Goal: Complete application form

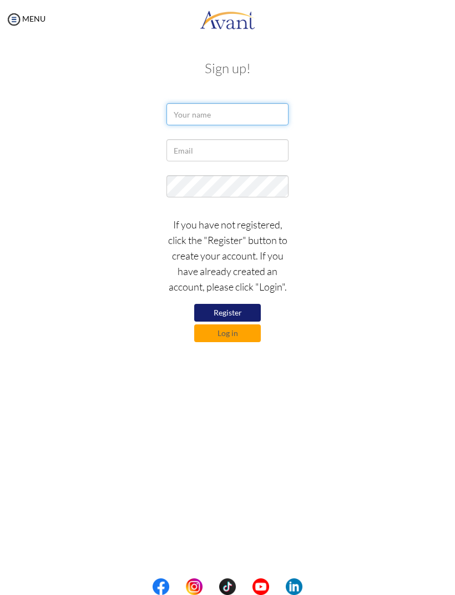
click at [213, 114] on input "text" at bounding box center [227, 114] width 122 height 22
type input "[PERSON_NAME]"
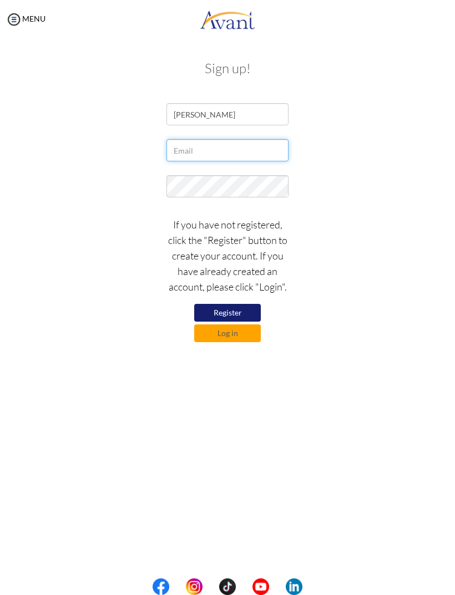
click at [265, 144] on input "text" at bounding box center [227, 150] width 122 height 22
type input "[EMAIL_ADDRESS][DOMAIN_NAME]"
click at [239, 335] on button "Log in" at bounding box center [227, 333] width 67 height 18
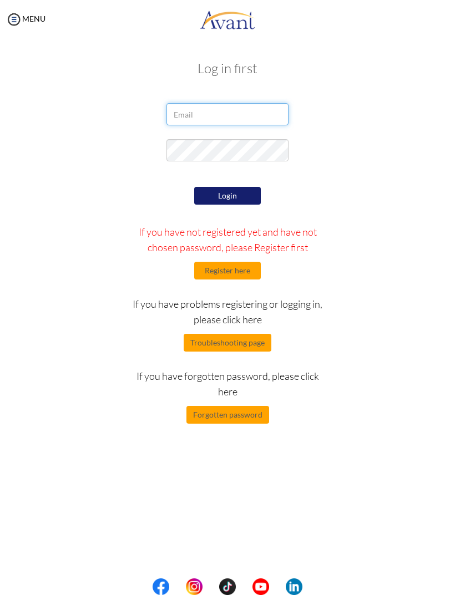
click at [198, 116] on input "email" at bounding box center [227, 114] width 122 height 22
click at [183, 114] on input "[EMAIL_ADDRESS][DOMAIN_NAME]" at bounding box center [227, 114] width 122 height 22
type input "[EMAIL_ADDRESS][DOMAIN_NAME]"
click at [227, 204] on button "Login" at bounding box center [227, 196] width 67 height 18
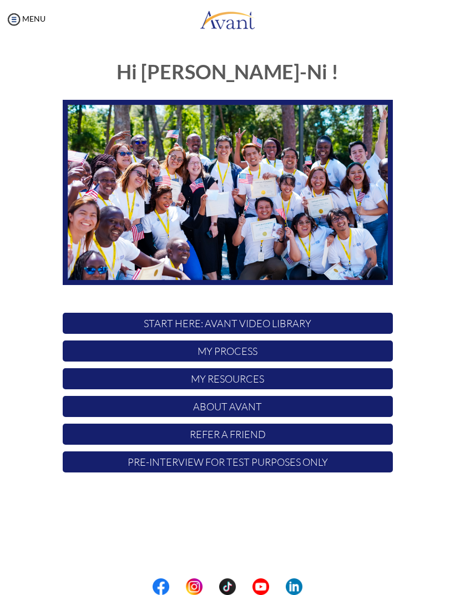
click at [288, 319] on p "START HERE: Avant Video Library" at bounding box center [228, 323] width 330 height 21
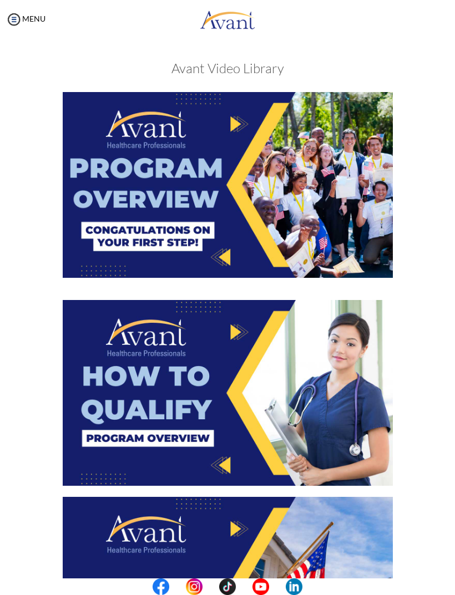
click at [310, 190] on img at bounding box center [228, 185] width 330 height 186
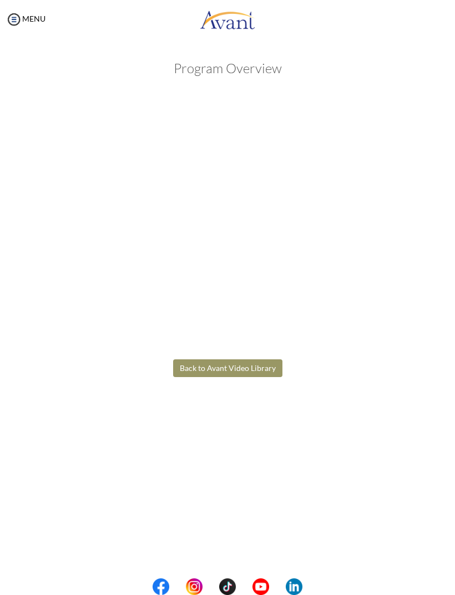
click at [244, 373] on body "Maintenance break. Please come back in 2 hours. MENU My Status What is the next…" at bounding box center [227, 297] width 455 height 595
click at [210, 370] on button "Back to Avant Video Library" at bounding box center [227, 368] width 109 height 18
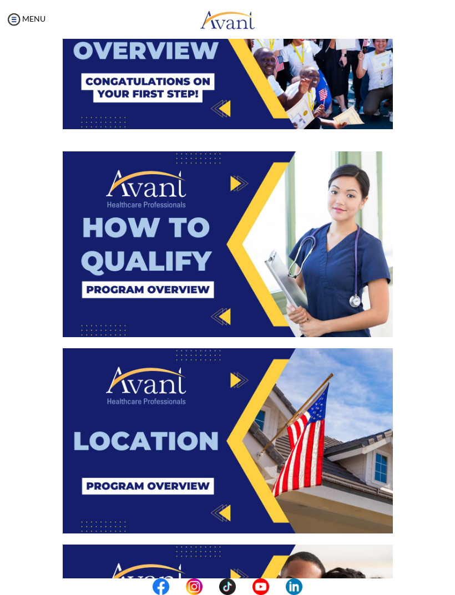
scroll to position [161, 0]
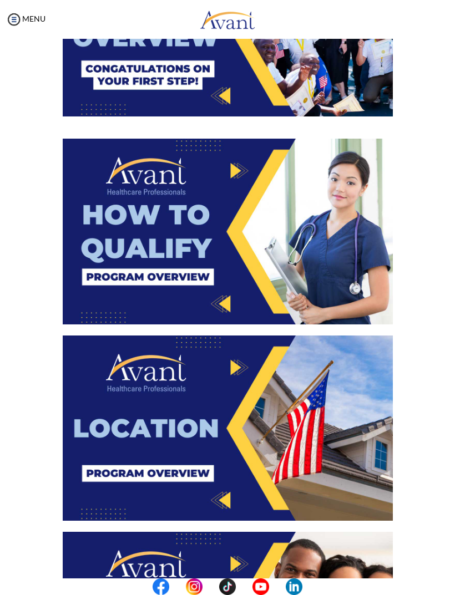
click at [322, 258] on img at bounding box center [228, 232] width 330 height 186
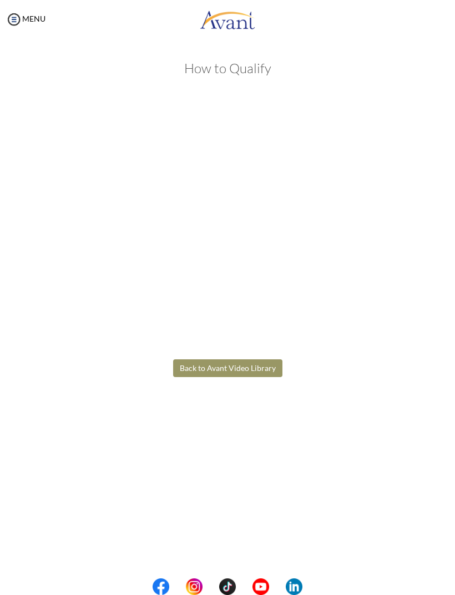
click at [191, 363] on body "Maintenance break. Please come back in 2 hours. MENU My Status What is the next…" at bounding box center [227, 297] width 455 height 595
click at [187, 367] on button "Back to Avant Video Library" at bounding box center [227, 368] width 109 height 18
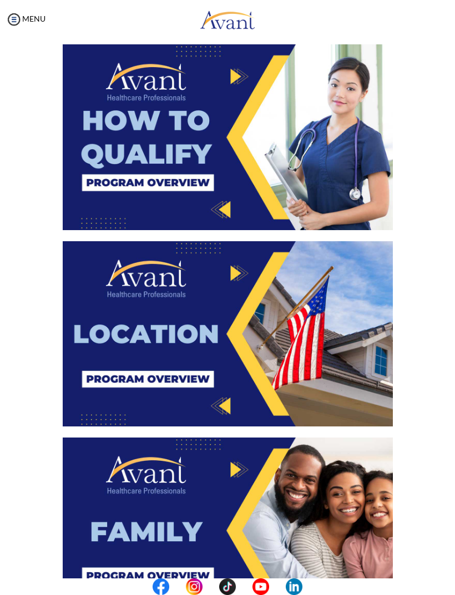
scroll to position [274, 0]
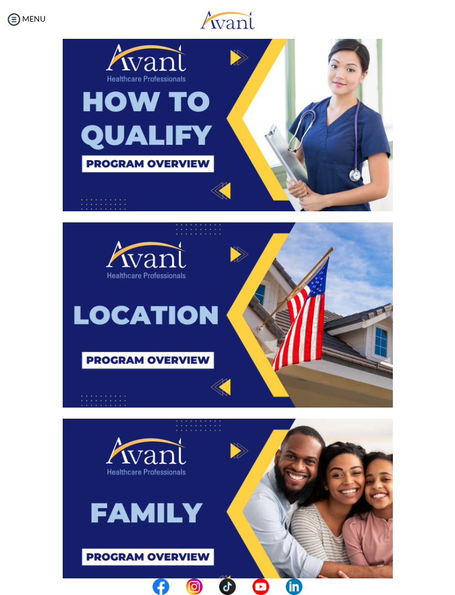
click at [122, 370] on img at bounding box center [228, 315] width 330 height 186
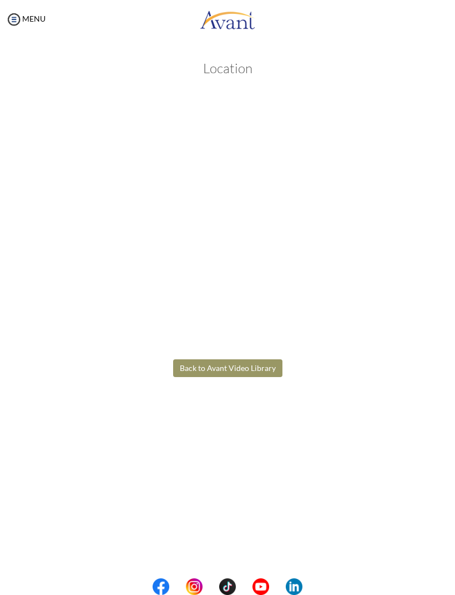
click at [246, 360] on body "Maintenance break. Please come back in 2 hours. MENU My Status What is the next…" at bounding box center [227, 297] width 455 height 595
click at [268, 367] on button "Back to Avant Video Library" at bounding box center [227, 368] width 109 height 18
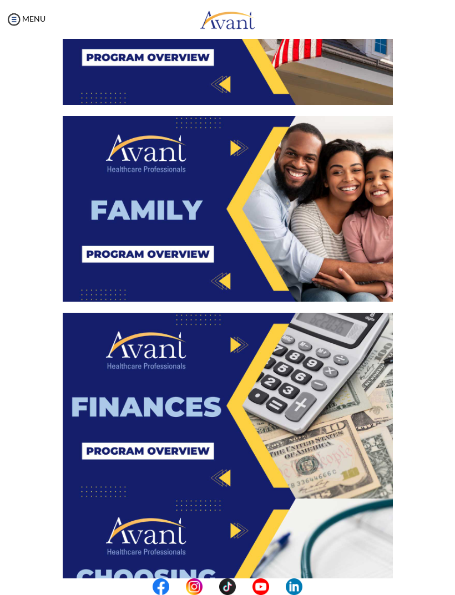
scroll to position [576, 0]
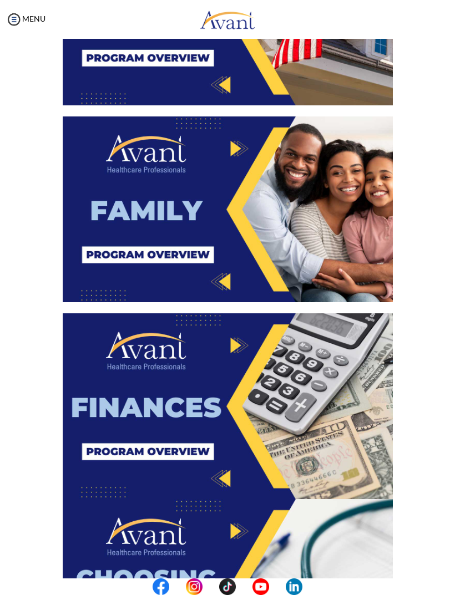
click at [336, 247] on img at bounding box center [228, 209] width 330 height 186
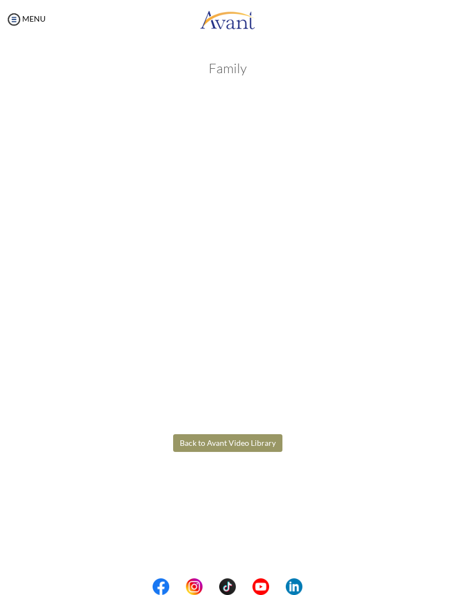
click at [259, 438] on body "Maintenance break. Please come back in 2 hours. MENU My Status What is the next…" at bounding box center [227, 297] width 455 height 595
click at [279, 431] on div "Family Back to Avant Video Library" at bounding box center [227, 283] width 416 height 467
click at [264, 451] on button "Back to Avant Video Library" at bounding box center [227, 443] width 109 height 18
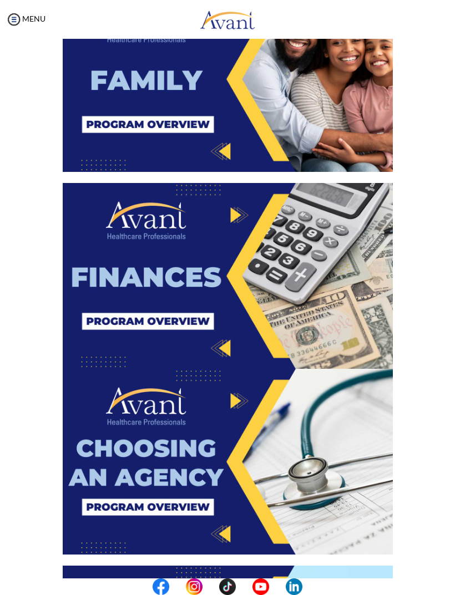
scroll to position [719, 0]
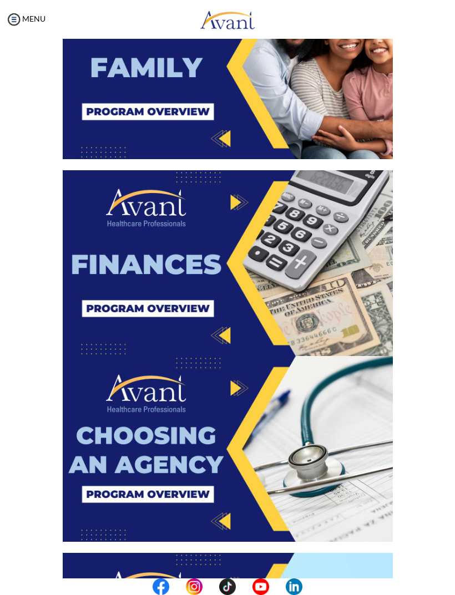
click at [319, 294] on img at bounding box center [228, 263] width 330 height 186
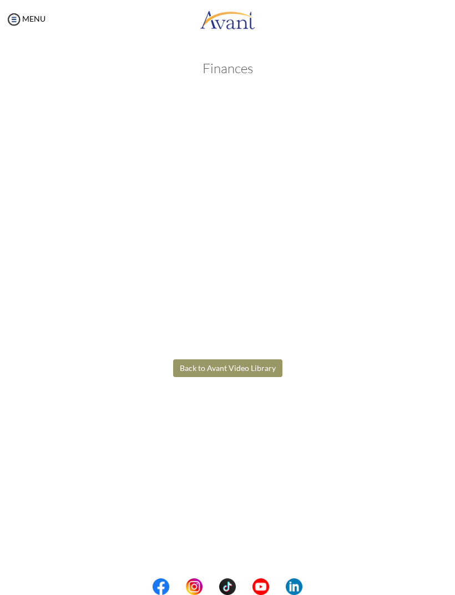
click at [254, 375] on body "Maintenance break. Please come back in 2 hours. MENU My Status What is the next…" at bounding box center [227, 297] width 455 height 595
click at [262, 369] on button "Back to Avant Video Library" at bounding box center [227, 368] width 109 height 18
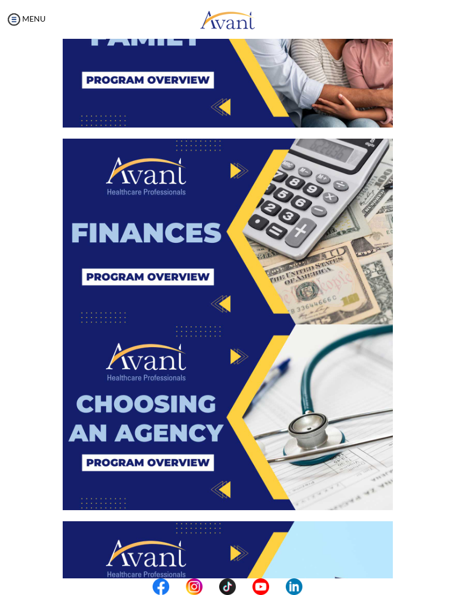
scroll to position [751, 0]
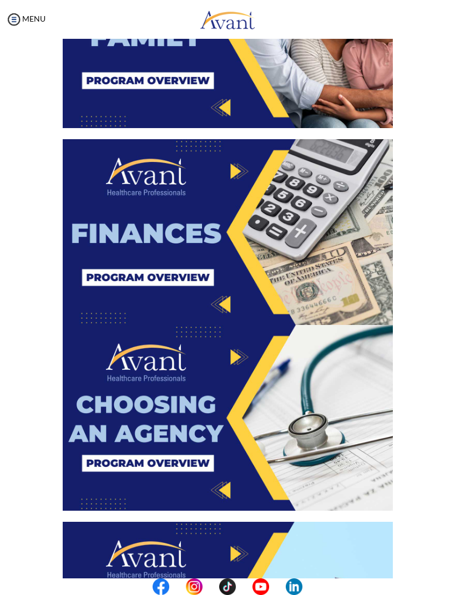
click at [299, 440] on img at bounding box center [228, 418] width 330 height 186
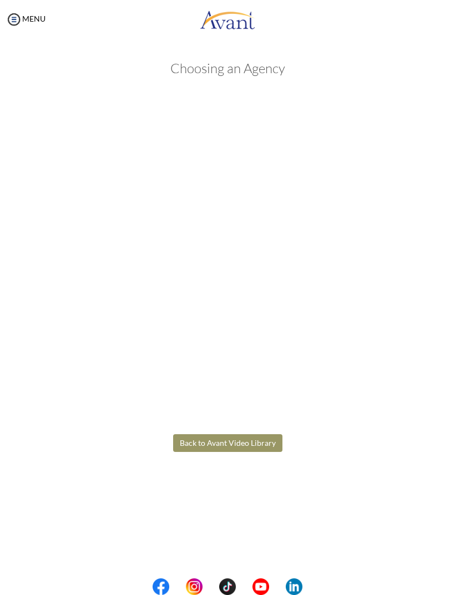
click at [256, 446] on body "Maintenance break. Please come back in 2 hours. MENU My Status What is the next…" at bounding box center [227, 297] width 455 height 595
click at [259, 444] on button "Back to Avant Video Library" at bounding box center [227, 443] width 109 height 18
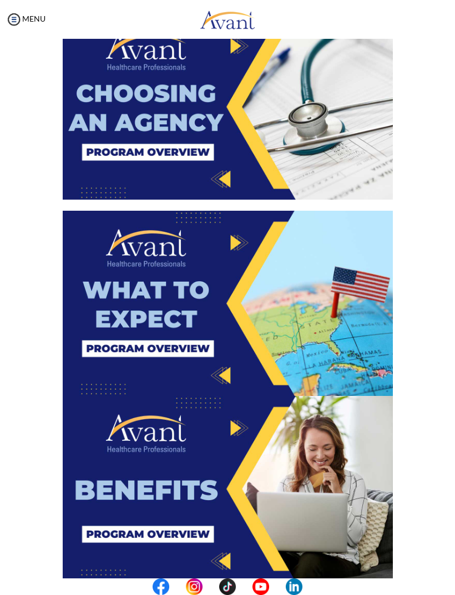
scroll to position [1064, 0]
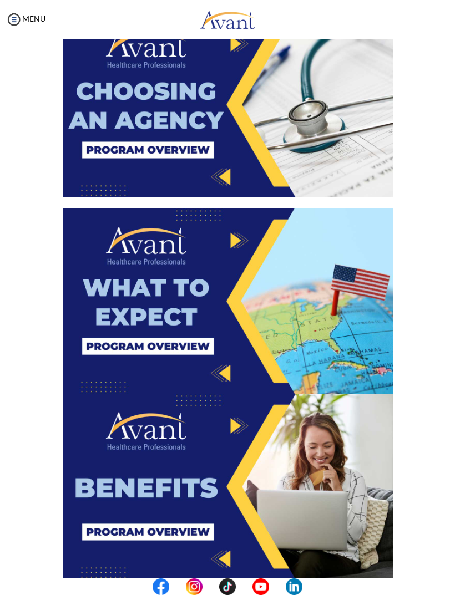
click at [335, 323] on img at bounding box center [228, 301] width 330 height 186
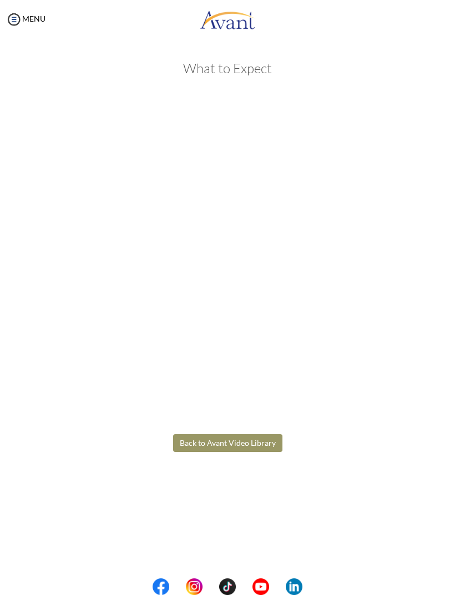
click at [247, 440] on body "Maintenance break. Please come back in 2 hours. MENU My Status What is the next…" at bounding box center [227, 297] width 455 height 595
click at [258, 439] on button "Back to Avant Video Library" at bounding box center [227, 443] width 109 height 18
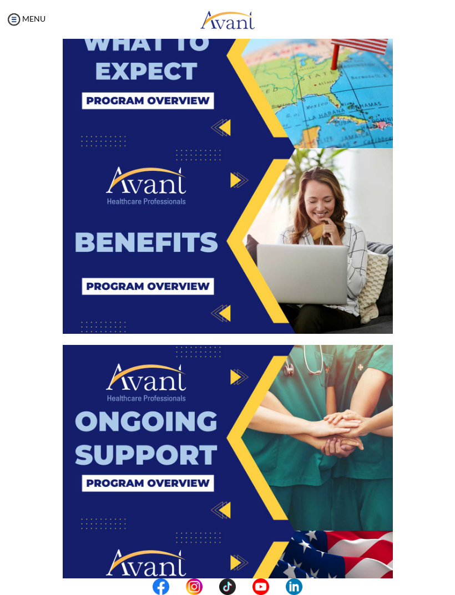
scroll to position [1294, 0]
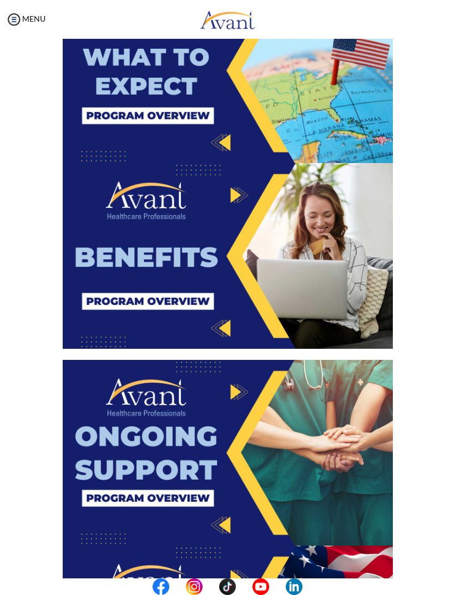
click at [339, 294] on img at bounding box center [228, 256] width 330 height 186
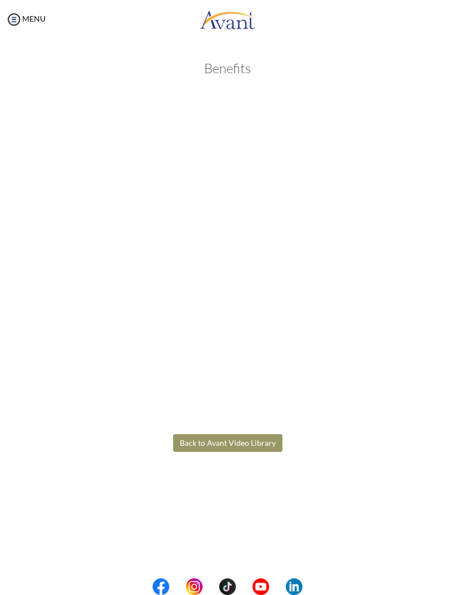
click at [263, 437] on body "Maintenance break. Please come back in 2 hours. MENU My Status What is the next…" at bounding box center [227, 297] width 455 height 595
click at [257, 435] on button "Back to Avant Video Library" at bounding box center [227, 443] width 109 height 18
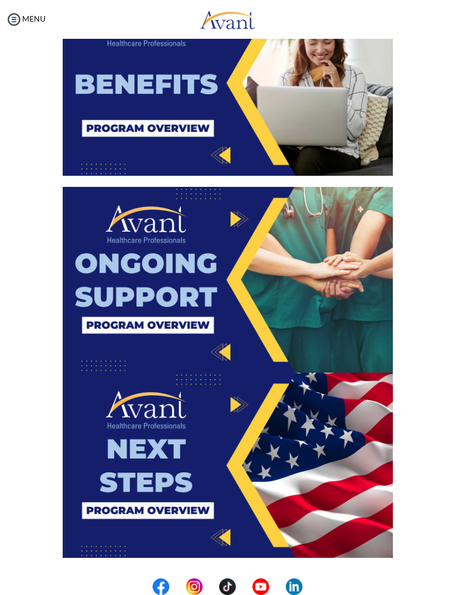
scroll to position [1469, 0]
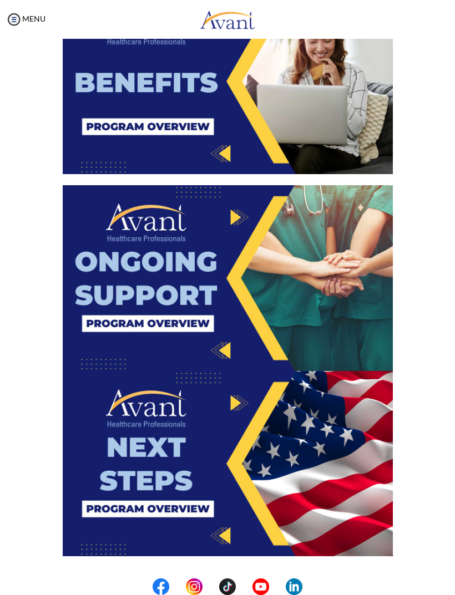
click at [303, 306] on img at bounding box center [228, 278] width 330 height 186
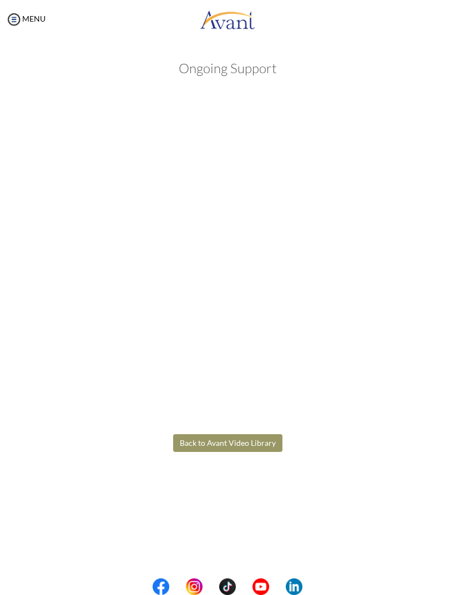
click at [253, 441] on body "Maintenance break. Please come back in 2 hours. MENU My Status What is the next…" at bounding box center [227, 297] width 455 height 595
click at [264, 446] on button "Back to Avant Video Library" at bounding box center [227, 443] width 109 height 18
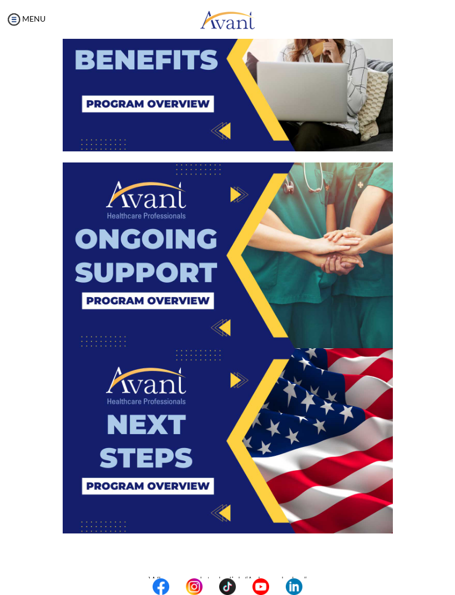
scroll to position [1514, 0]
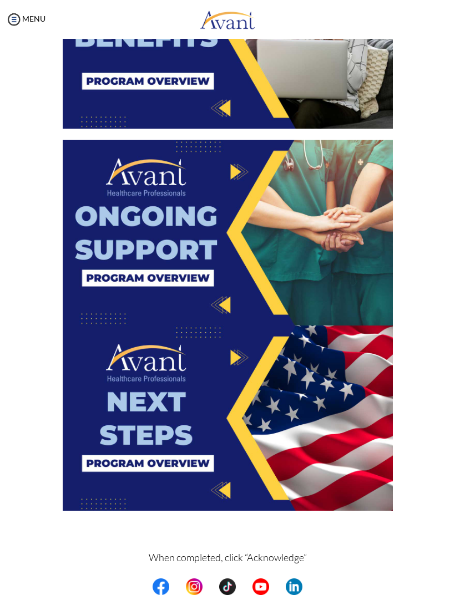
click at [296, 437] on img at bounding box center [228, 418] width 330 height 186
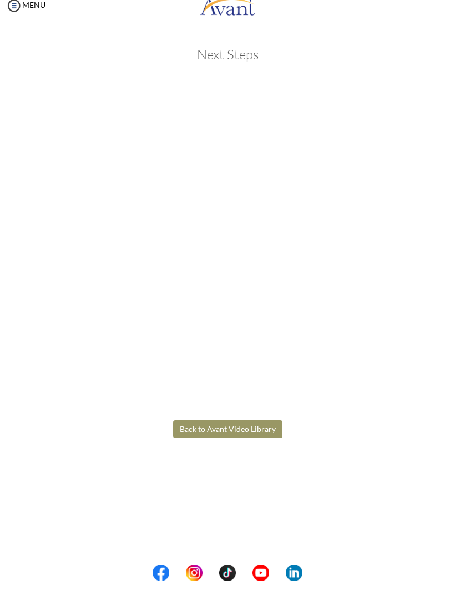
click at [246, 431] on body "Maintenance break. Please come back in 2 hours. MENU My Status What is the next…" at bounding box center [227, 297] width 455 height 595
click at [259, 434] on button "Back to Avant Video Library" at bounding box center [227, 443] width 109 height 18
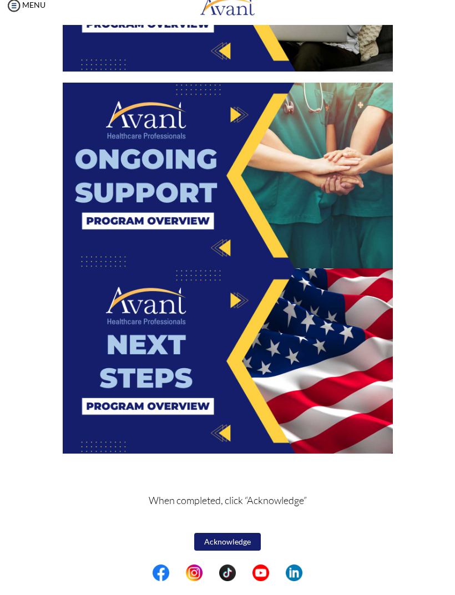
scroll to position [1558, 0]
click at [243, 547] on button "Acknowledge" at bounding box center [227, 556] width 67 height 18
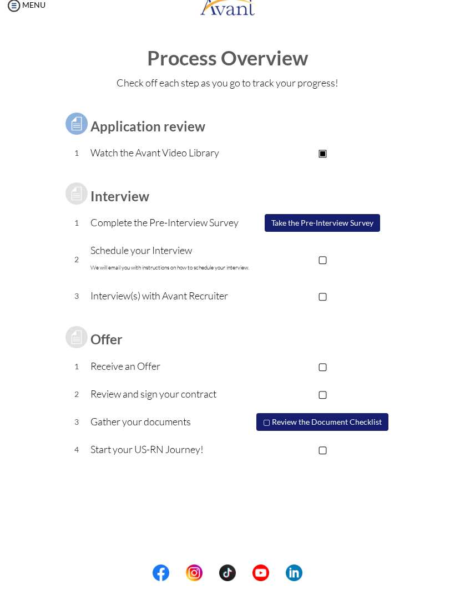
click at [355, 228] on button "Take the Pre-Interview Survey" at bounding box center [321, 237] width 115 height 18
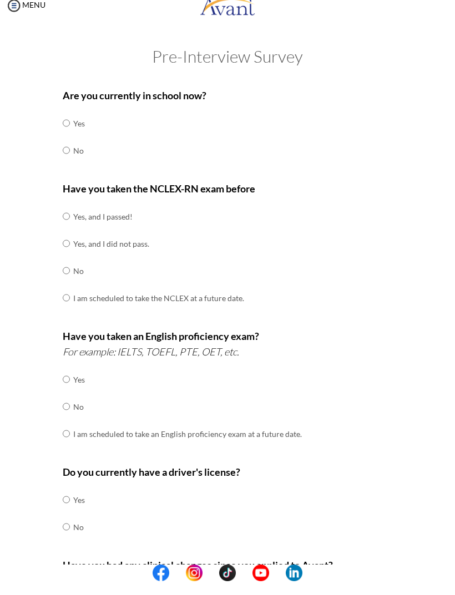
click at [69, 126] on input "radio" at bounding box center [66, 137] width 7 height 22
radio input "true"
click at [75, 151] on td "No" at bounding box center [79, 164] width 12 height 27
click at [63, 156] on input "radio" at bounding box center [66, 164] width 7 height 22
radio input "true"
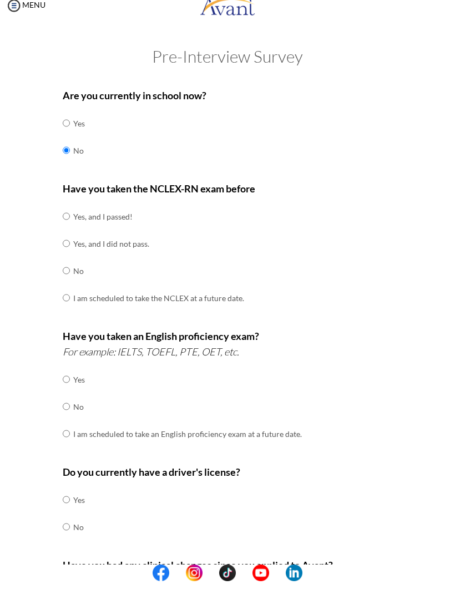
click at [66, 219] on input "radio" at bounding box center [66, 230] width 7 height 22
radio input "true"
click at [67, 382] on input "radio" at bounding box center [66, 393] width 7 height 22
radio input "true"
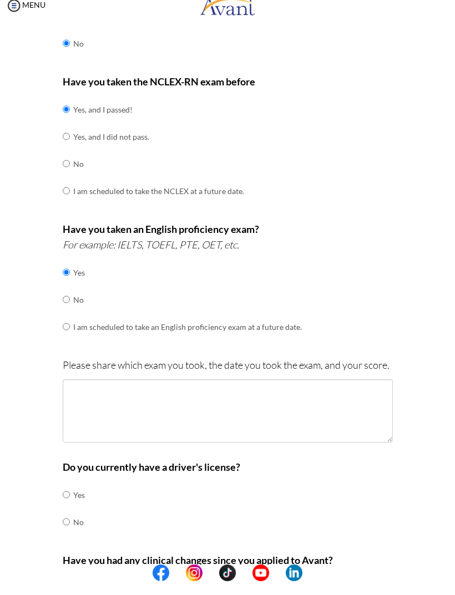
scroll to position [108, 0]
click at [63, 302] on input "radio" at bounding box center [66, 313] width 7 height 22
radio input "true"
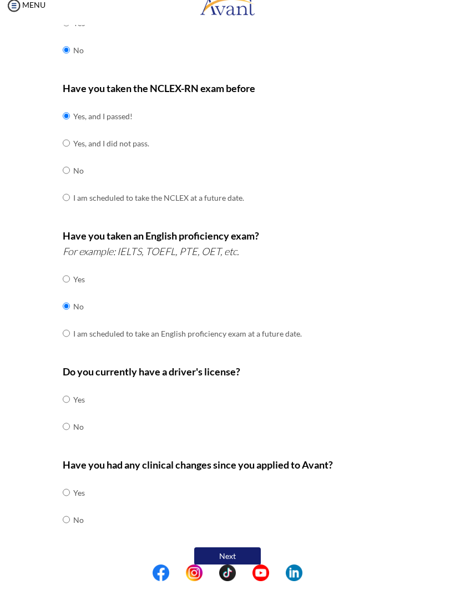
click at [69, 429] on input "radio" at bounding box center [66, 440] width 7 height 22
radio input "true"
click at [63, 402] on input "radio" at bounding box center [66, 413] width 7 height 22
radio input "true"
click at [68, 522] on input "radio" at bounding box center [66, 533] width 7 height 22
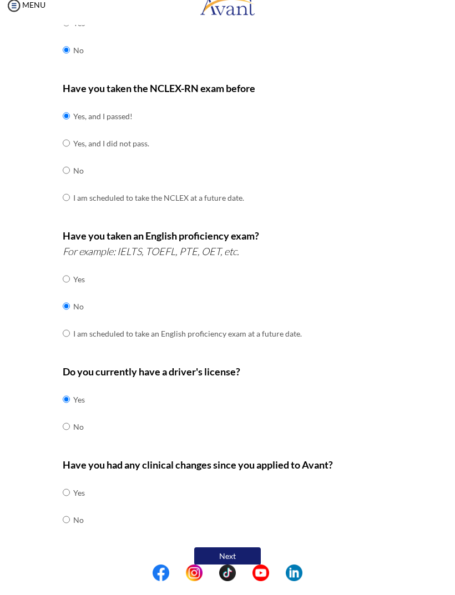
radio input "true"
click at [242, 561] on button "Next" at bounding box center [227, 570] width 67 height 18
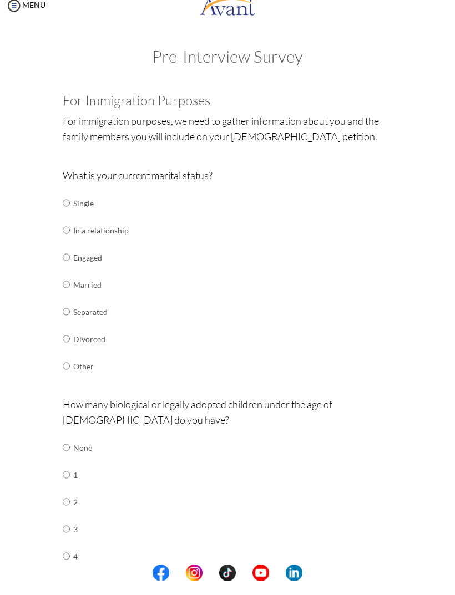
click at [67, 233] on input "radio" at bounding box center [66, 244] width 7 height 22
radio input "true"
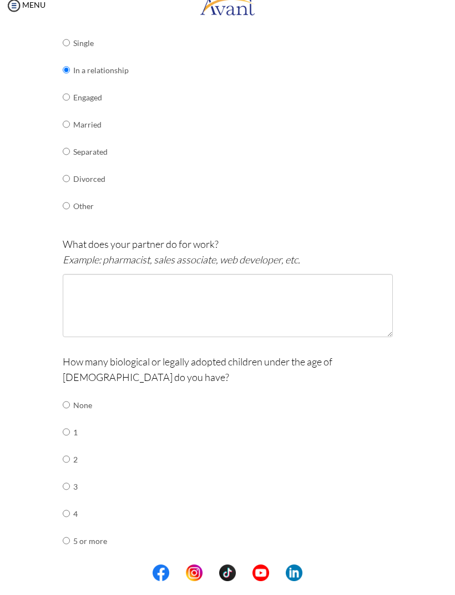
scroll to position [162, 0]
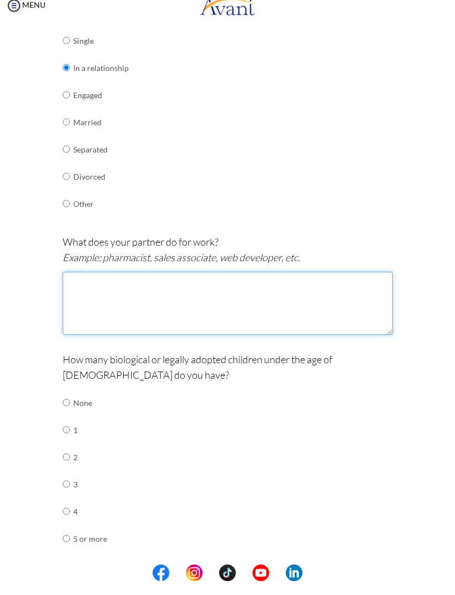
click at [343, 285] on textarea at bounding box center [228, 316] width 330 height 63
type textarea "Pilot"
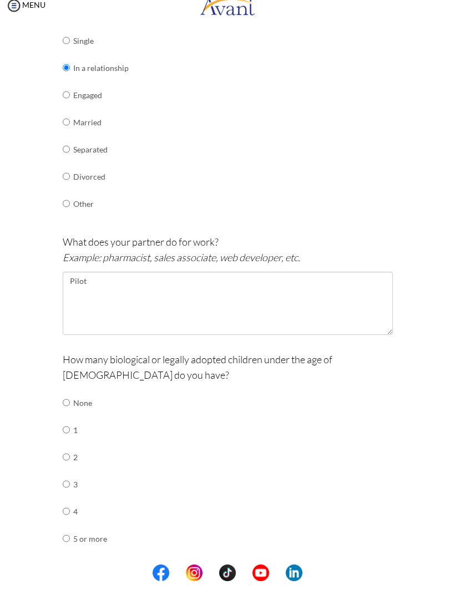
click at [430, 273] on div "Are you currently in school now? Yes No Have you taken the NCLEX-RN exam before…" at bounding box center [227, 320] width 416 height 775
click at [70, 405] on input "radio" at bounding box center [66, 416] width 7 height 22
radio input "true"
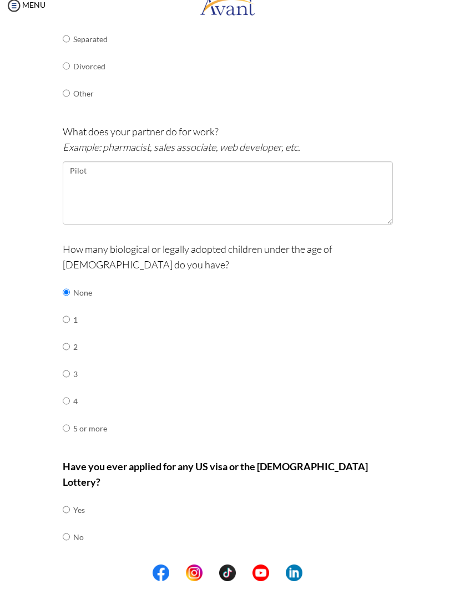
scroll to position [272, 0]
click at [64, 540] on input "radio" at bounding box center [66, 551] width 7 height 22
radio input "true"
click at [254, 579] on button "Next" at bounding box center [263, 588] width 67 height 18
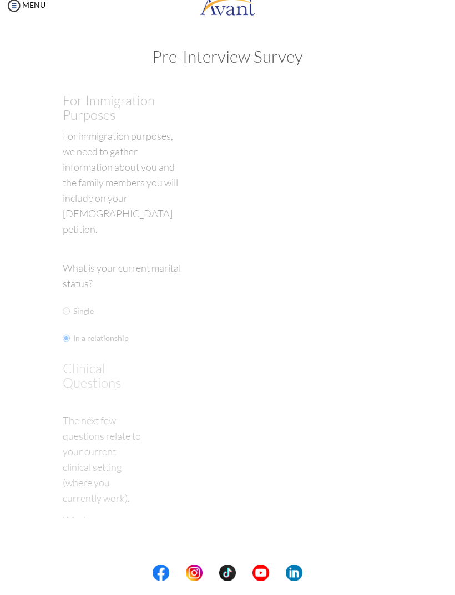
scroll to position [0, 0]
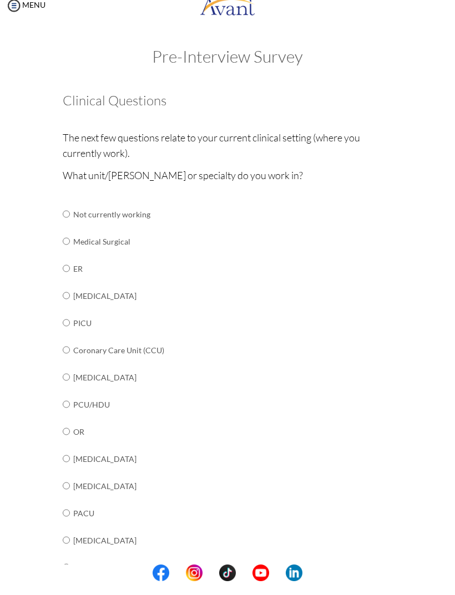
click at [65, 249] on input "radio" at bounding box center [66, 255] width 7 height 22
radio input "true"
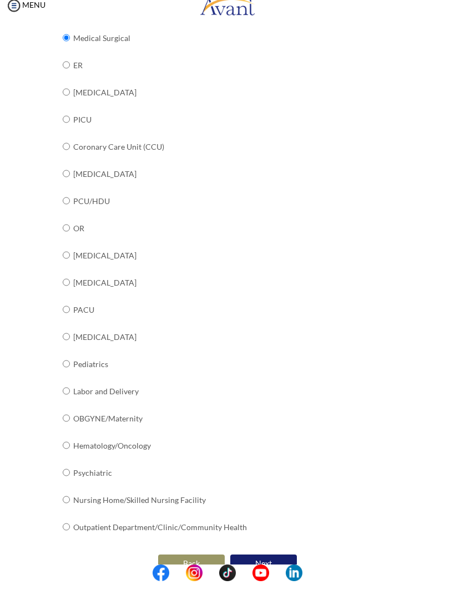
scroll to position [203, 0]
click at [258, 569] on button "Next" at bounding box center [263, 578] width 67 height 18
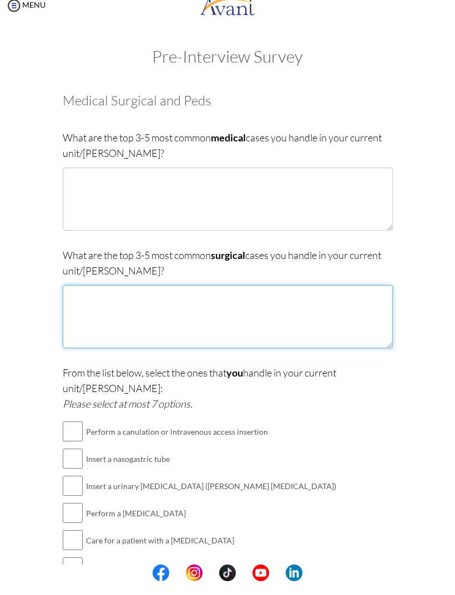
click at [110, 318] on textarea at bounding box center [228, 330] width 330 height 63
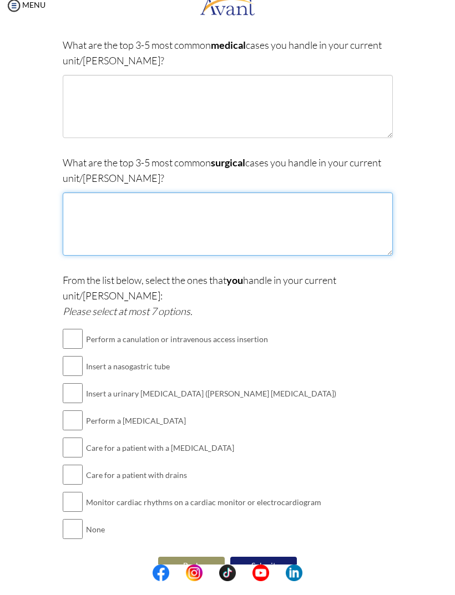
scroll to position [92, 0]
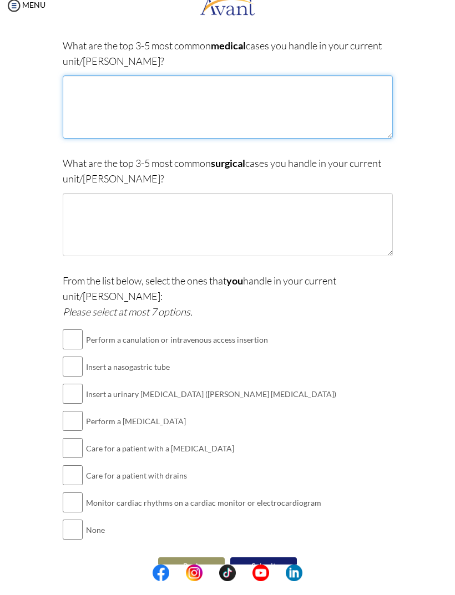
click at [332, 107] on textarea at bounding box center [228, 120] width 330 height 63
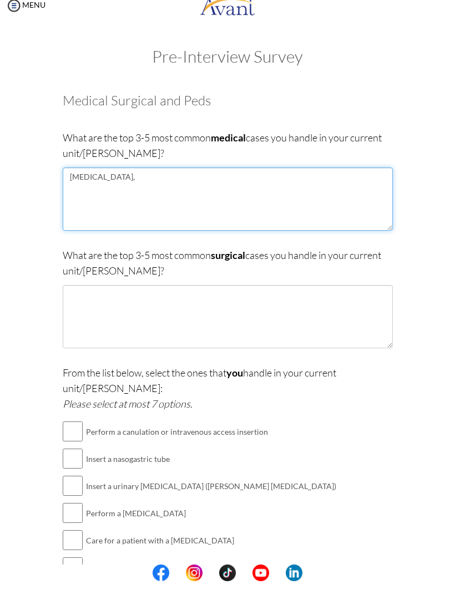
scroll to position [0, 0]
click at [222, 181] on textarea "pneumonia, various oncology cases (mostly GI, lung and" at bounding box center [228, 212] width 330 height 63
click at [287, 181] on textarea "pneumonia, various oncology cases (mostly GI, lung and" at bounding box center [228, 212] width 330 height 63
click at [182, 194] on textarea "pneumonia, various oncology cases (mostly GI, lung and hematological cancers), …" at bounding box center [228, 212] width 330 height 63
click at [177, 190] on textarea "pneumonia, various oncology cases (mostly GI, lung and hematological cancers), …" at bounding box center [228, 212] width 330 height 63
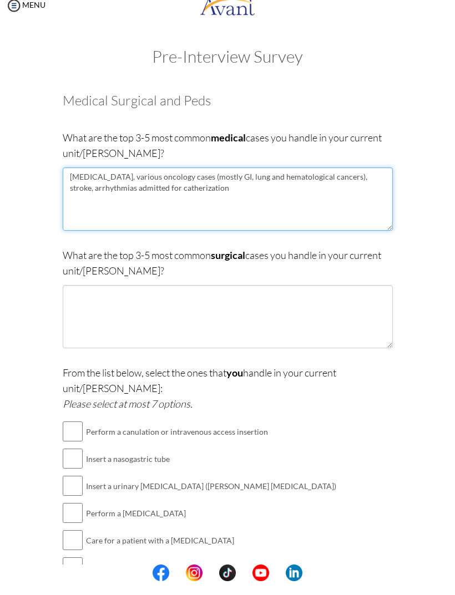
click at [122, 219] on textarea "pneumonia, various oncology cases (mostly GI, lung and hematological cancers), …" at bounding box center [228, 212] width 330 height 63
type textarea "pneumonia, various oncology cases (mostly GI, lung and hematological cancers), …"
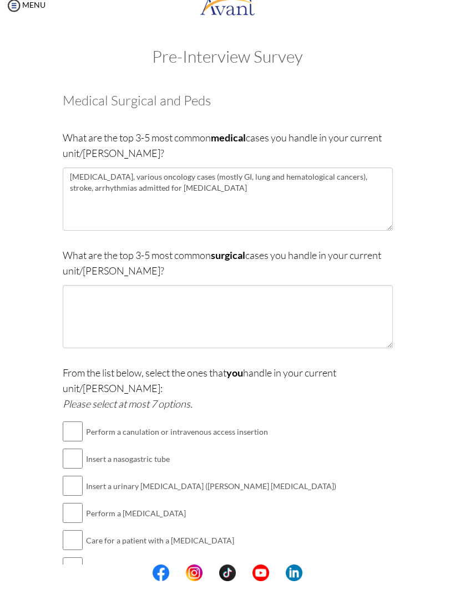
click at [445, 315] on div "My Status What is the next step? We would like you to watch the introductory vi…" at bounding box center [227, 336] width 455 height 595
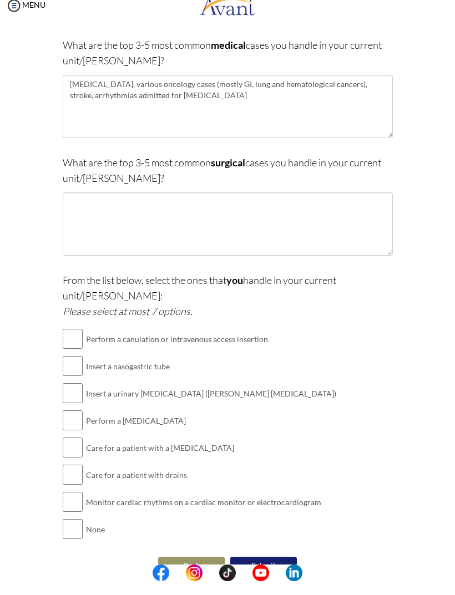
scroll to position [92, 0]
click at [80, 478] on input "checkbox" at bounding box center [73, 489] width 20 height 22
checkbox input "true"
click at [76, 451] on input "checkbox" at bounding box center [73, 462] width 20 height 22
checkbox input "true"
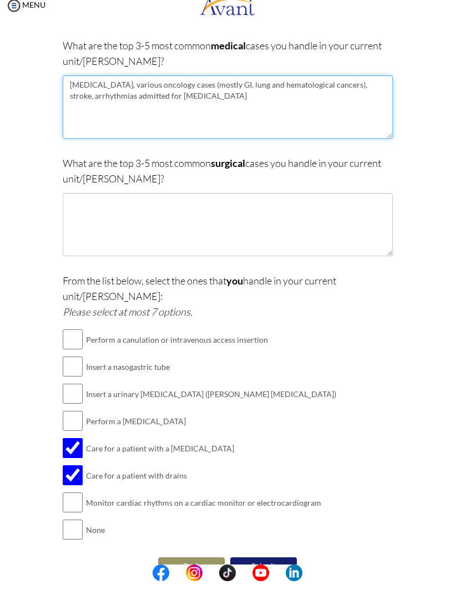
click at [236, 89] on textarea "pneumonia, various oncology cases (mostly GI, lung and hematological cancers), …" at bounding box center [228, 120] width 330 height 63
click at [349, 89] on textarea "pneumonia, various oncology cases (mostly gastrointestinal, lung and hematologi…" at bounding box center [228, 120] width 330 height 63
type textarea "pneumonia, various oncology cases (mostly gastrointestinal, lung and hematologi…"
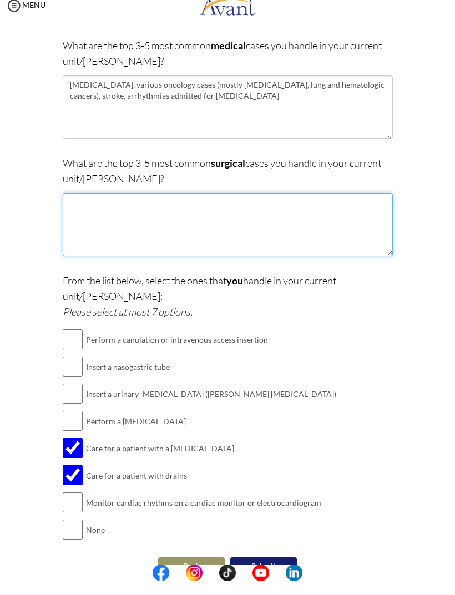
click at [263, 215] on textarea at bounding box center [228, 238] width 330 height 63
type textarea "post-oper"
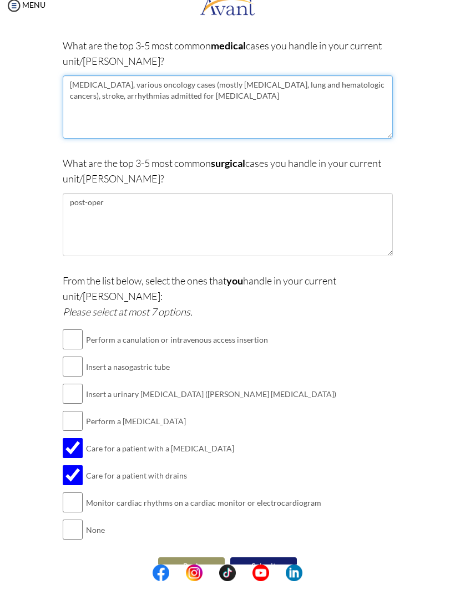
click at [287, 89] on textarea "pneumonia, various oncology cases (mostly gastrointestinal, lung and hematologi…" at bounding box center [228, 120] width 330 height 63
click at [216, 89] on textarea "pneumonia, various oncology cases (mostly gastrointestinal, lung, colorectal an…" at bounding box center [228, 120] width 330 height 63
type textarea "pneumonia, various oncology cases (gastrointestinal, lung, colorectal and hemat…"
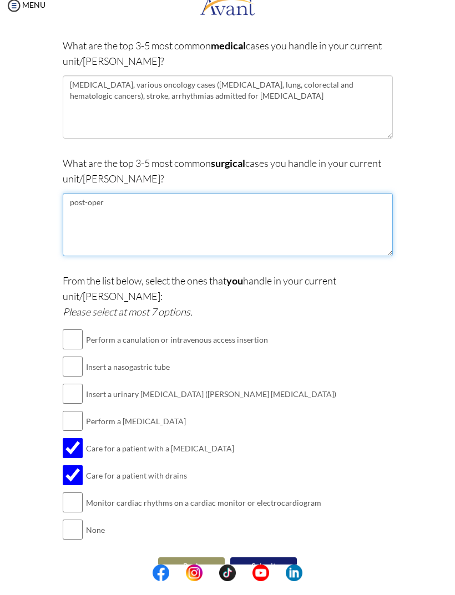
click at [123, 210] on textarea "post-oper" at bounding box center [228, 238] width 330 height 63
type textarea "post-operative o"
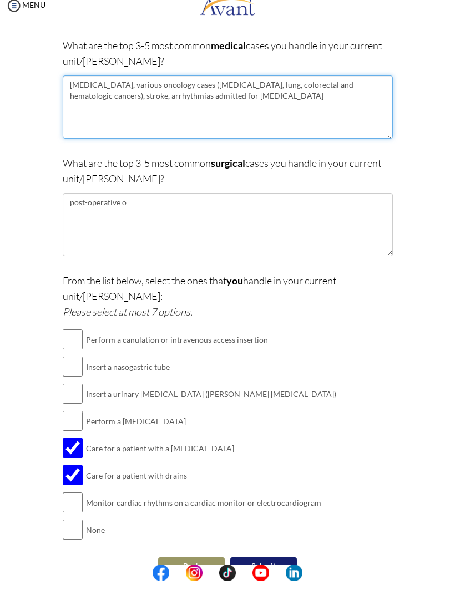
click at [96, 93] on textarea "pneumonia, various oncology cases (gastrointestinal, lung, colorectal and hemat…" at bounding box center [228, 120] width 330 height 63
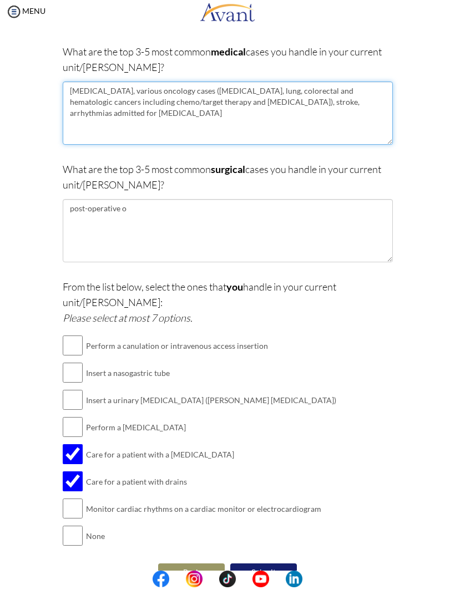
type textarea "pneumonia, various oncology cases (gastrointestinal, lung, colorectal and hemat…"
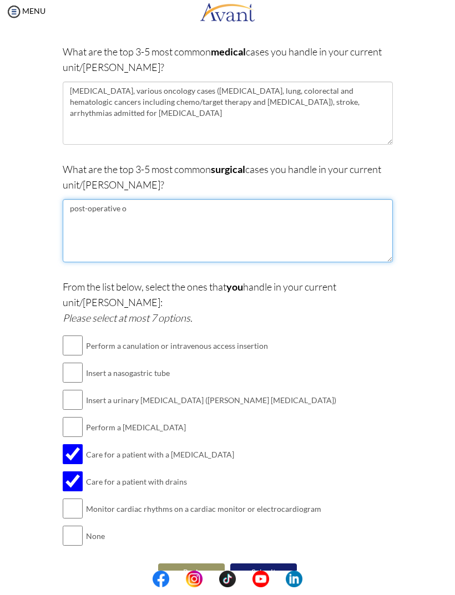
click at [140, 211] on textarea "post-operative o" at bounding box center [228, 238] width 330 height 63
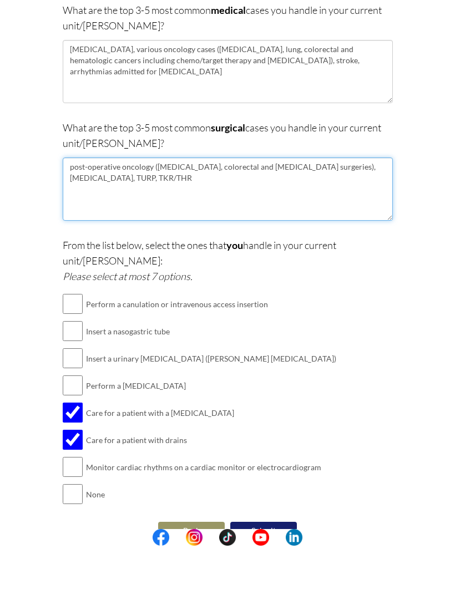
type textarea "post-operative oncology (gastrointestinal, colorectal and lung cancer surgeries…"
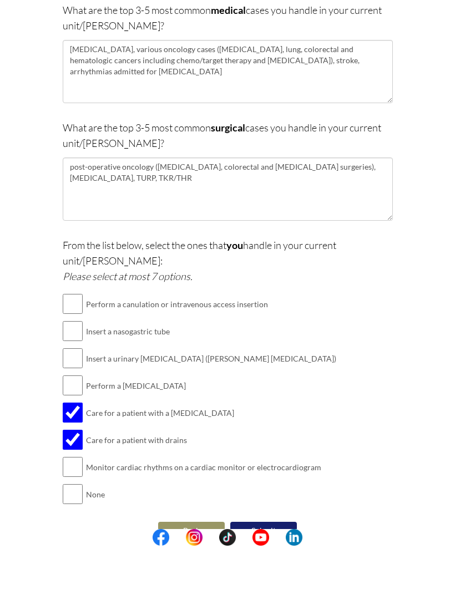
click at [381, 369] on div "From the list below, select the ones that you handle in your current unit/ward:…" at bounding box center [228, 428] width 330 height 282
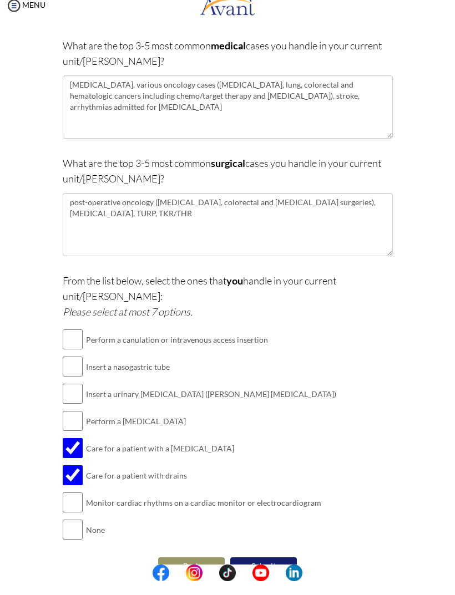
click at [70, 505] on input "checkbox" at bounding box center [73, 516] width 20 height 22
checkbox input "true"
click at [76, 423] on input "checkbox" at bounding box center [73, 434] width 20 height 22
checkbox input "true"
click at [76, 396] on input "checkbox" at bounding box center [73, 407] width 20 height 22
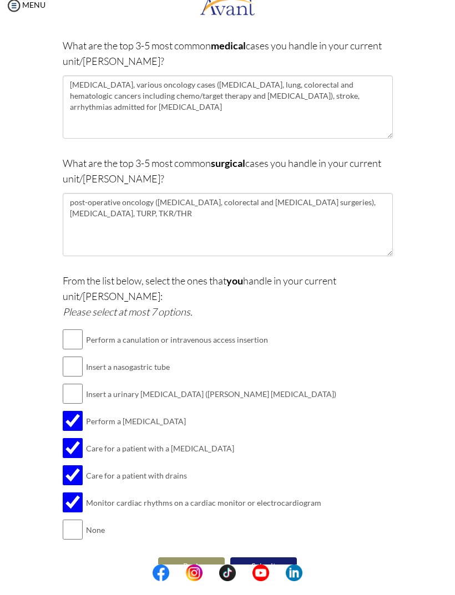
checkbox input "true"
click at [69, 342] on input "checkbox" at bounding box center [73, 353] width 20 height 22
checkbox input "true"
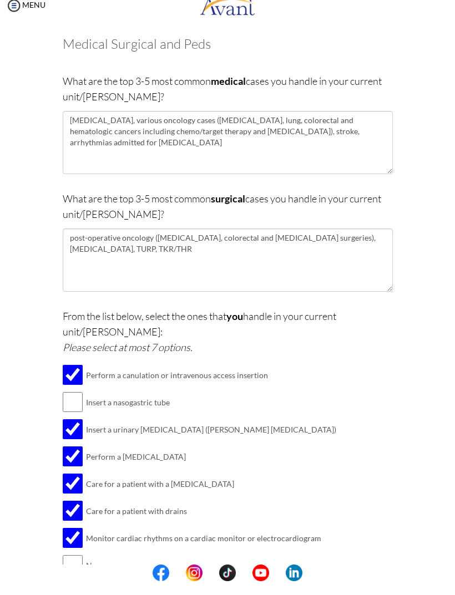
scroll to position [55, 0]
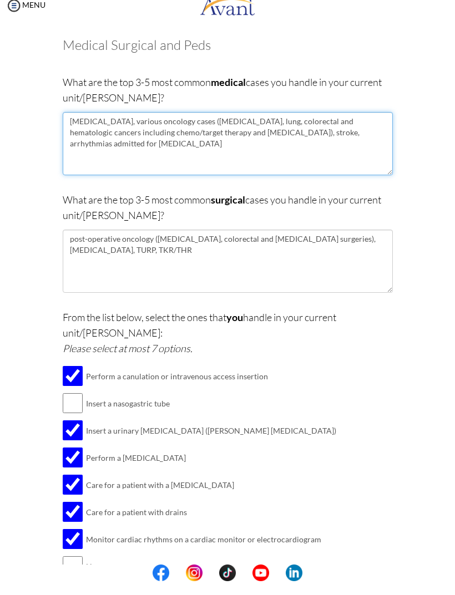
click at [63, 135] on textarea "pneumonia, various oncology cases (gastrointestinal, lung, colorectal and hemat…" at bounding box center [228, 157] width 330 height 63
click at [277, 129] on textarea "pneumonia, various oncology cases (gastrointestinal, lung, colorectal and hemat…" at bounding box center [228, 157] width 330 height 63
click at [355, 150] on textarea "pneumonia, various oncology cases (gastrointestinal, lung, colorectal and hemat…" at bounding box center [228, 157] width 330 height 63
click at [180, 131] on textarea "pneumonia, various oncology cases (gastrointestinal, lung, colorectal and hemat…" at bounding box center [228, 157] width 330 height 63
type textarea "pneumonia, various oncology cases (gastrointestinal, lung, colorectal and hemat…"
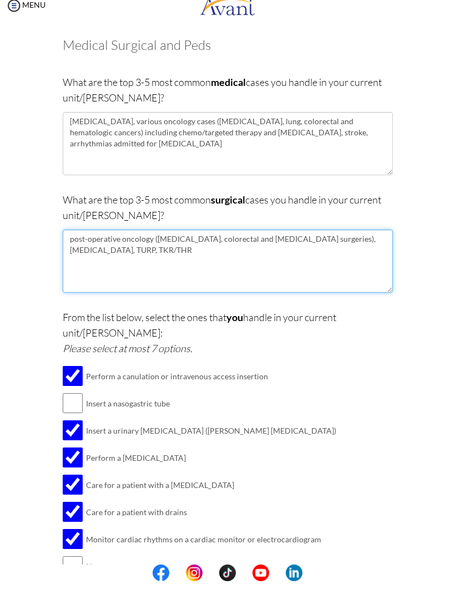
click at [153, 243] on textarea "post-operative oncology (gastrointestinal, colorectal and lung cancer surgeries…" at bounding box center [228, 274] width 330 height 63
type textarea "post-operative oncology cases (gastrointestinal, colorectal and lung cancer sur…"
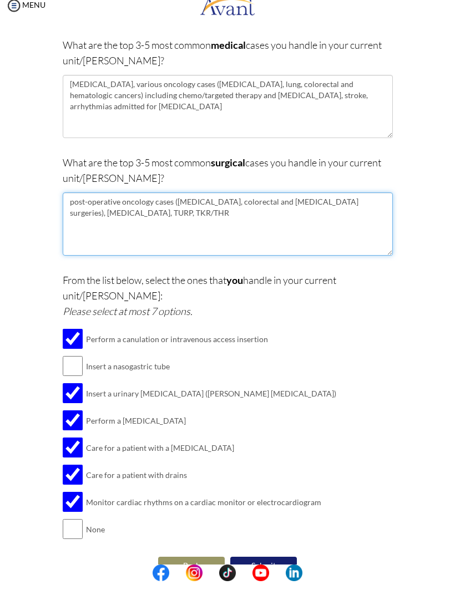
scroll to position [92, 0]
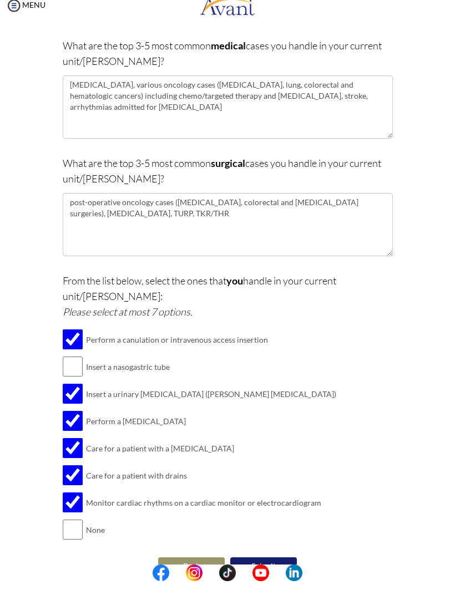
click at [270, 571] on button "Submit" at bounding box center [263, 580] width 67 height 18
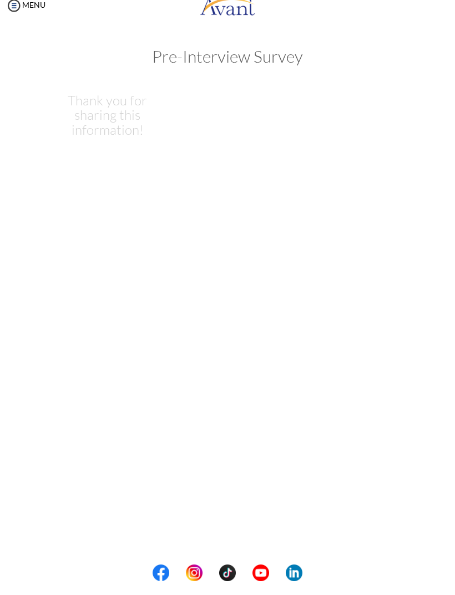
scroll to position [0, 0]
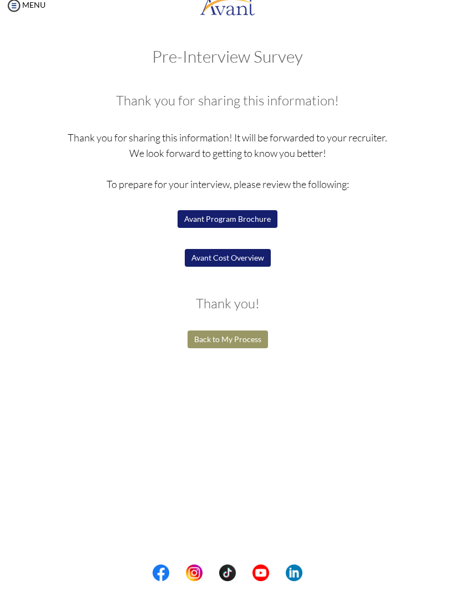
click at [251, 224] on button "Avant Program Brochure" at bounding box center [227, 233] width 100 height 18
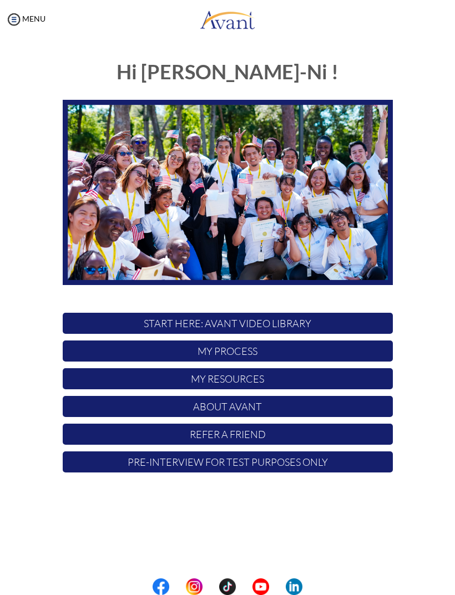
click at [308, 351] on p "My Process" at bounding box center [228, 350] width 330 height 21
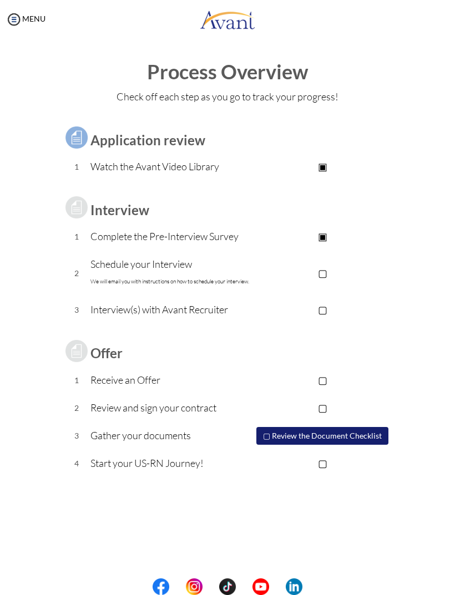
click at [21, 11] on img at bounding box center [14, 19] width 17 height 17
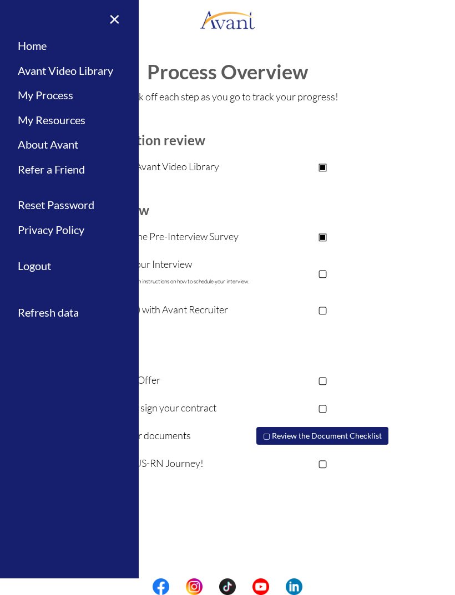
click at [38, 124] on link "My Resources" at bounding box center [69, 120] width 139 height 25
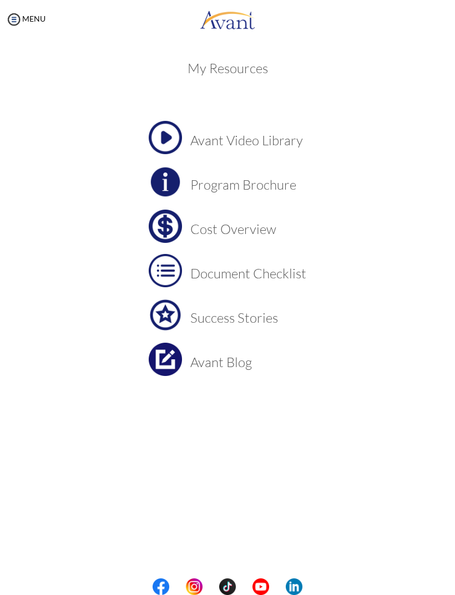
click at [174, 223] on img at bounding box center [165, 226] width 33 height 33
click at [247, 272] on h3 "Document Checklist" at bounding box center [248, 273] width 116 height 14
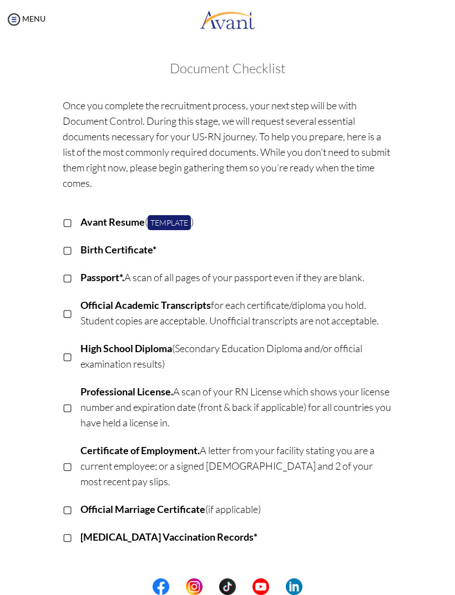
click at [16, 25] on img at bounding box center [14, 19] width 17 height 17
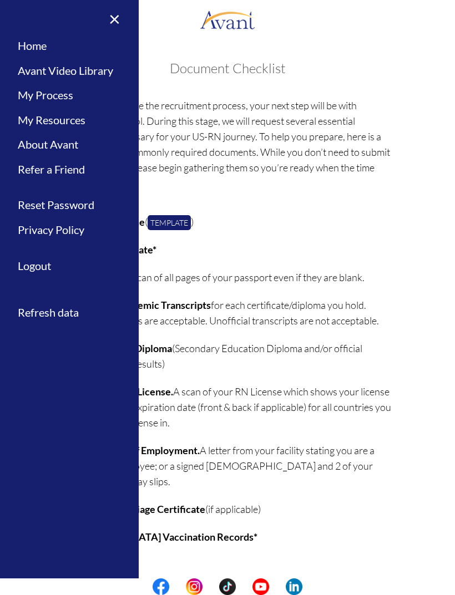
click at [29, 93] on link "My Process" at bounding box center [69, 95] width 139 height 25
